Goal: Check status: Check status

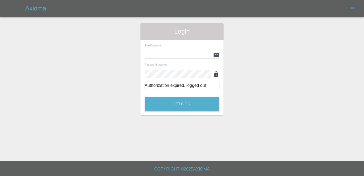
type input "[PERSON_NAME][EMAIL_ADDRESS][DOMAIN_NAME]"
click at [173, 115] on div "Login Email (required) [EMAIL_ADDRESS][PERSON_NAME][DOMAIN_NAME] Password (requ…" at bounding box center [182, 69] width 83 height 92
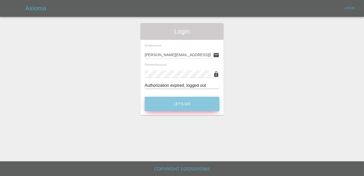
click at [178, 106] on button "Let's Go" at bounding box center [182, 104] width 75 height 14
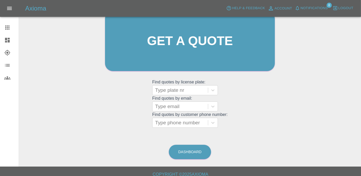
scroll to position [46, 0]
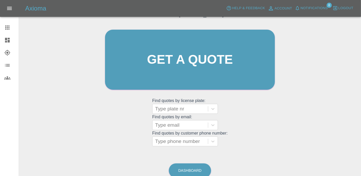
click at [195, 161] on div "Welcome [PERSON_NAME] Get a quote Get a quote Find quotes by license plate: Typ…" at bounding box center [189, 85] width 333 height 188
click at [196, 166] on link "Dashboard" at bounding box center [190, 170] width 42 height 14
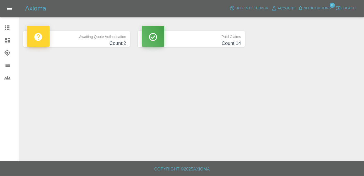
click at [118, 40] on h4 "Count: 2" at bounding box center [76, 43] width 99 height 7
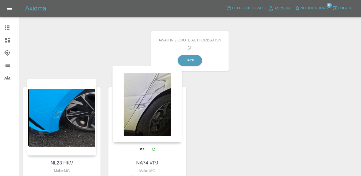
click at [160, 124] on div at bounding box center [147, 104] width 70 height 77
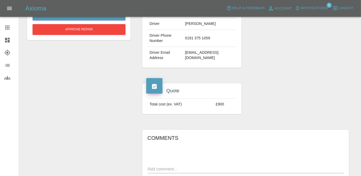
scroll to position [143, 0]
